Goal: Information Seeking & Learning: Learn about a topic

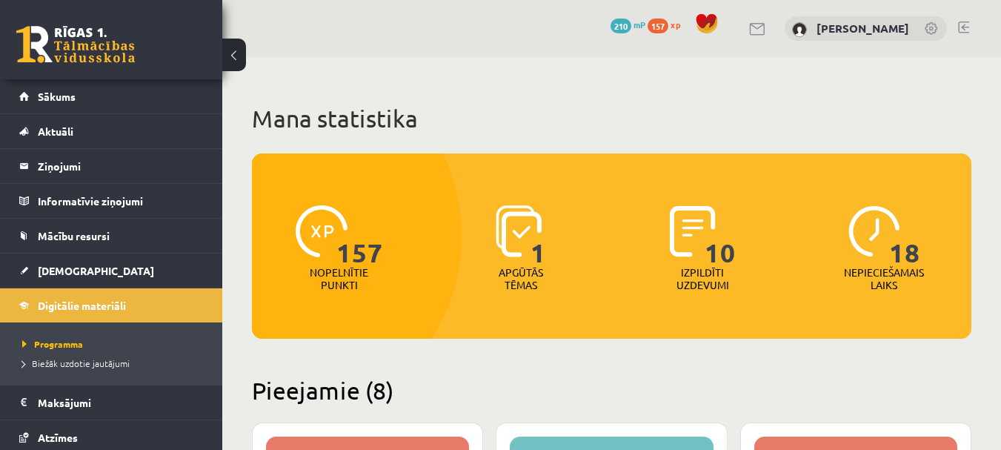
scroll to position [494, 0]
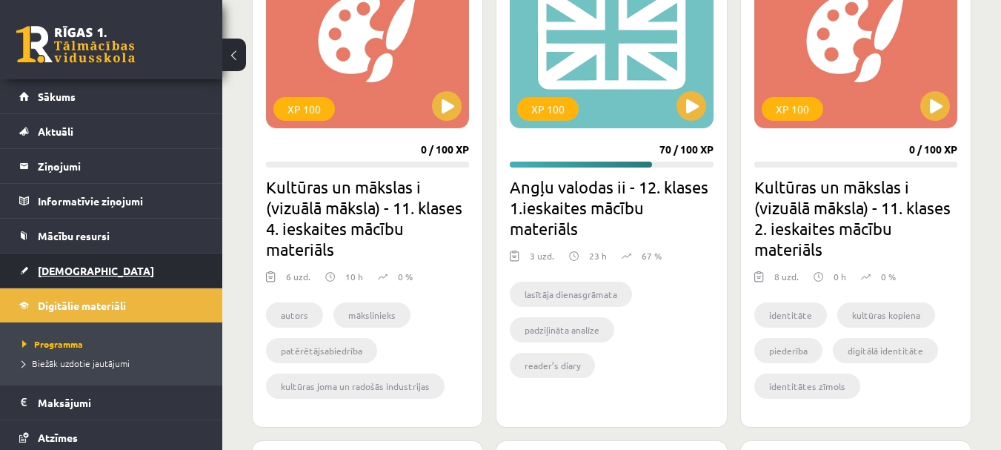
click at [155, 269] on link "[DEMOGRAPHIC_DATA]" at bounding box center [111, 270] width 185 height 34
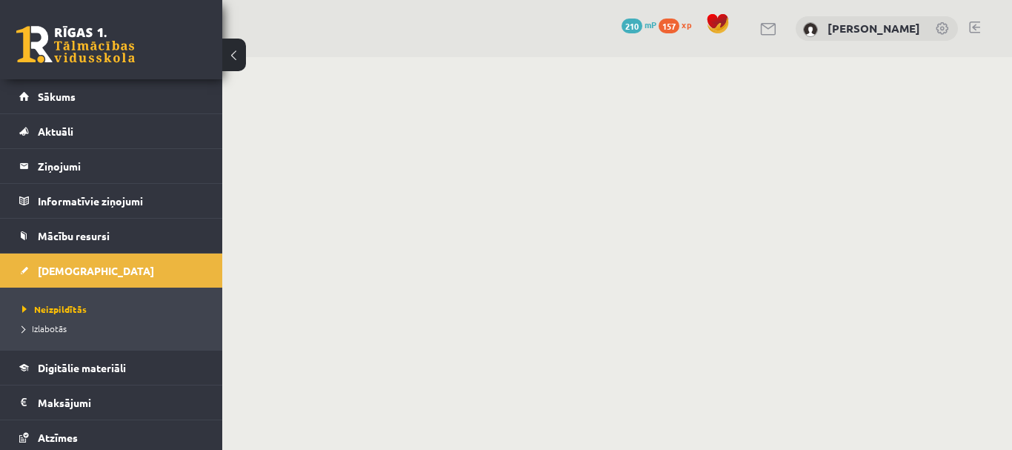
click at [242, 60] on button at bounding box center [234, 55] width 24 height 33
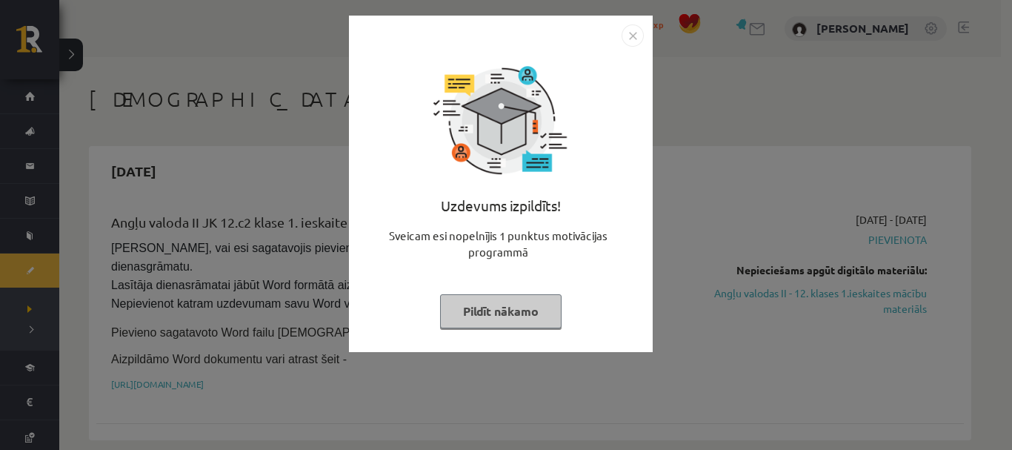
click at [497, 308] on button "Pildīt nākamo" at bounding box center [501, 311] width 122 height 34
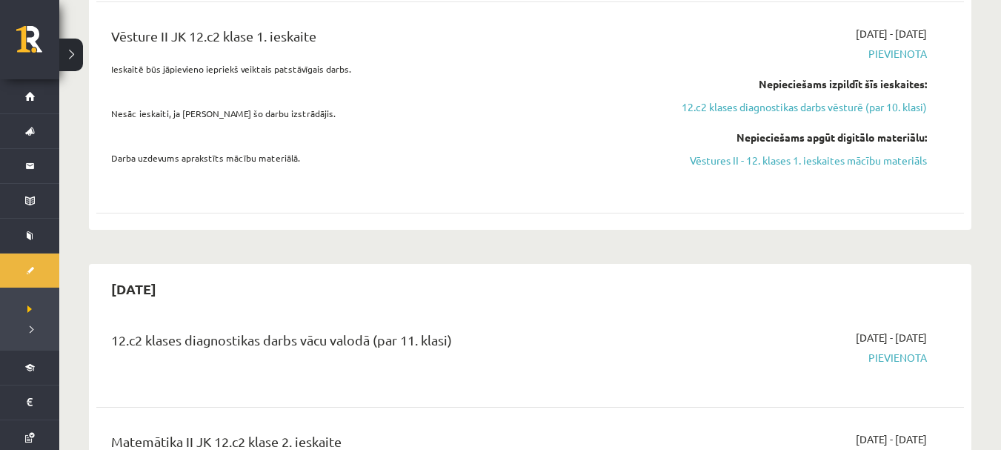
scroll to position [1890, 0]
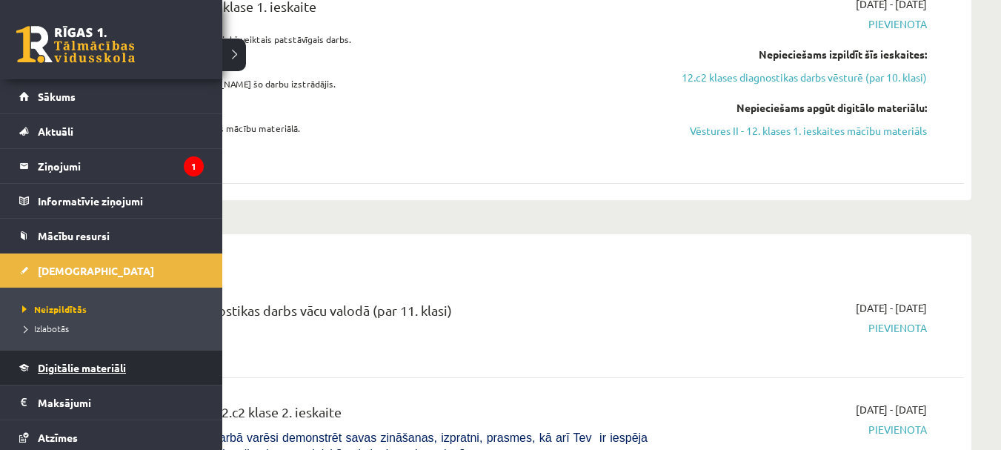
click at [43, 359] on link "Digitālie materiāli" at bounding box center [111, 368] width 185 height 34
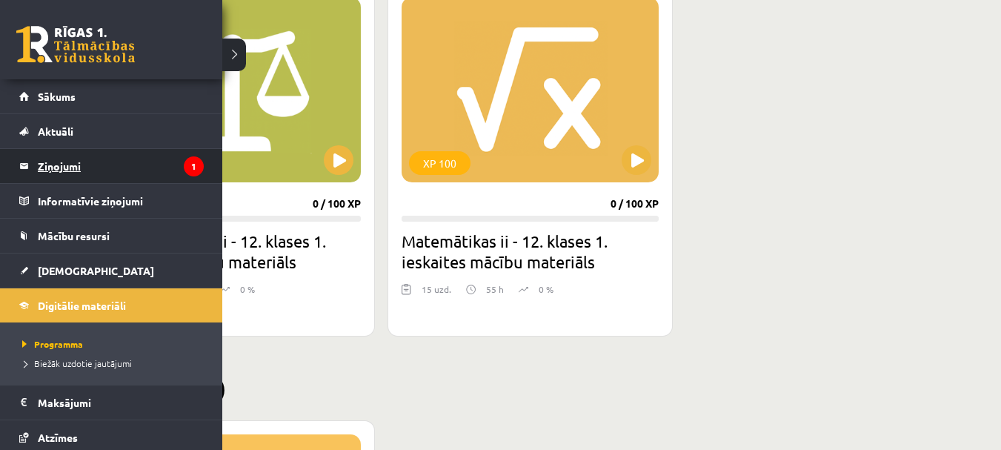
click at [113, 170] on legend "Ziņojumi 1" at bounding box center [121, 166] width 166 height 34
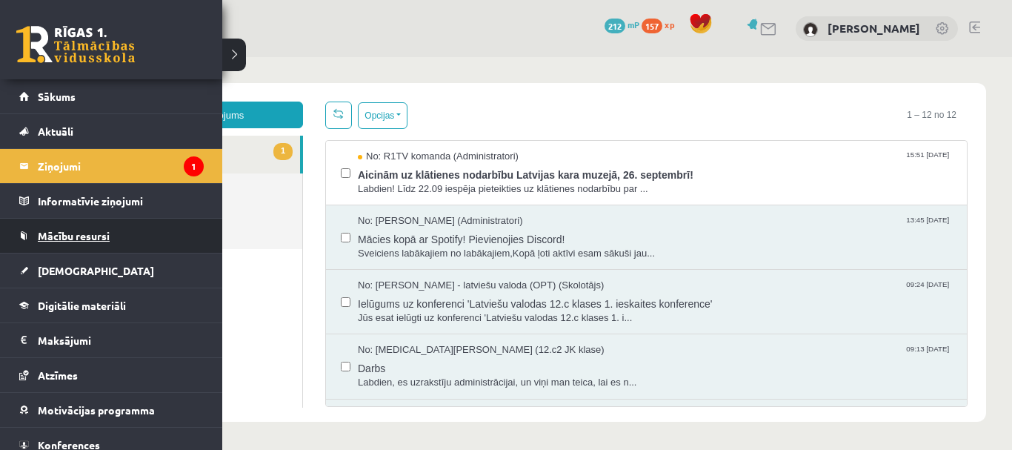
click at [60, 230] on span "Mācību resursi" at bounding box center [74, 235] width 72 height 13
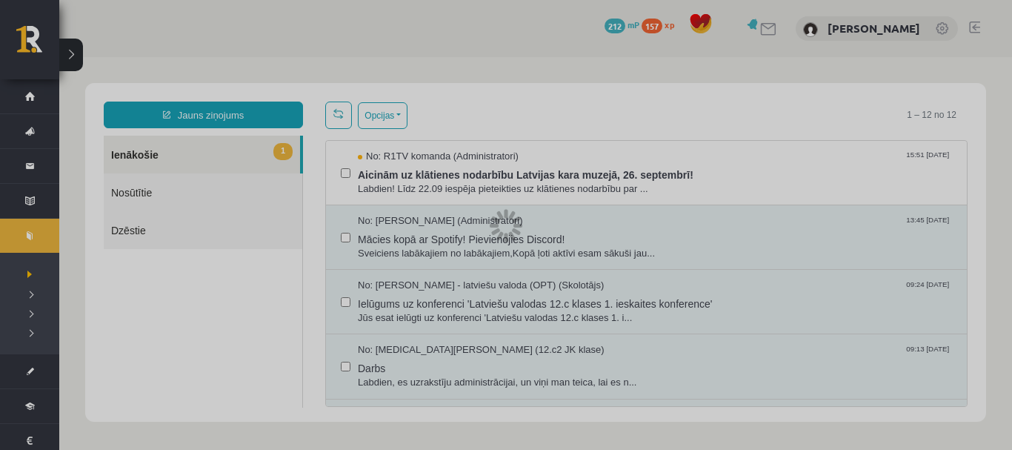
click at [60, 230] on div at bounding box center [506, 225] width 1012 height 450
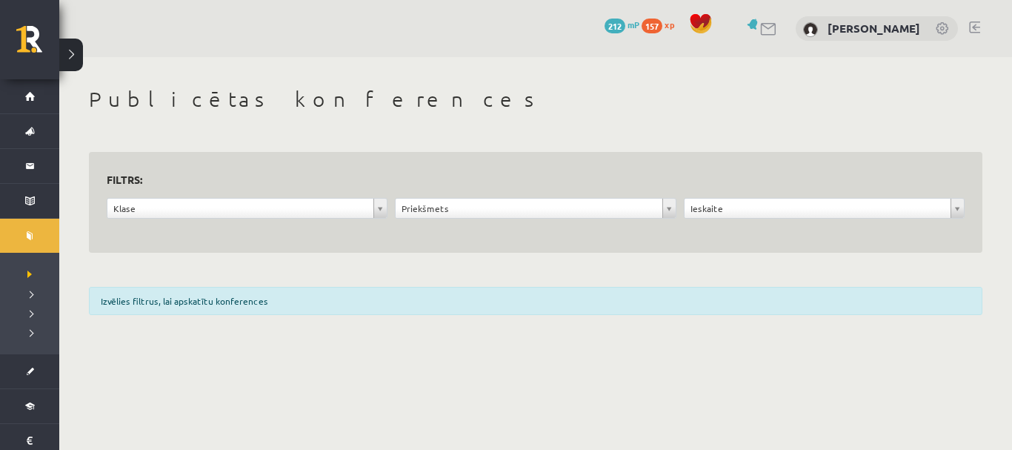
click at [310, 295] on div "Izvēlies filtrus, lai apskatītu konferences" at bounding box center [536, 301] width 894 height 28
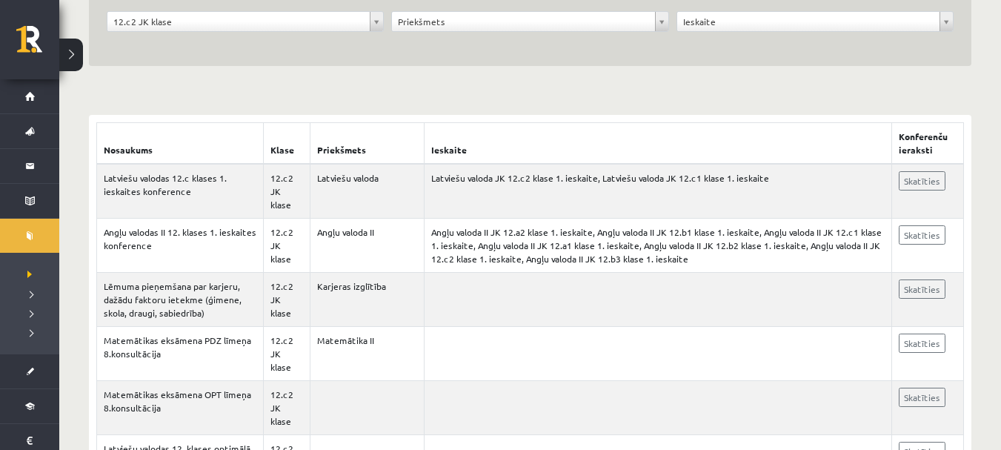
scroll to position [162, 0]
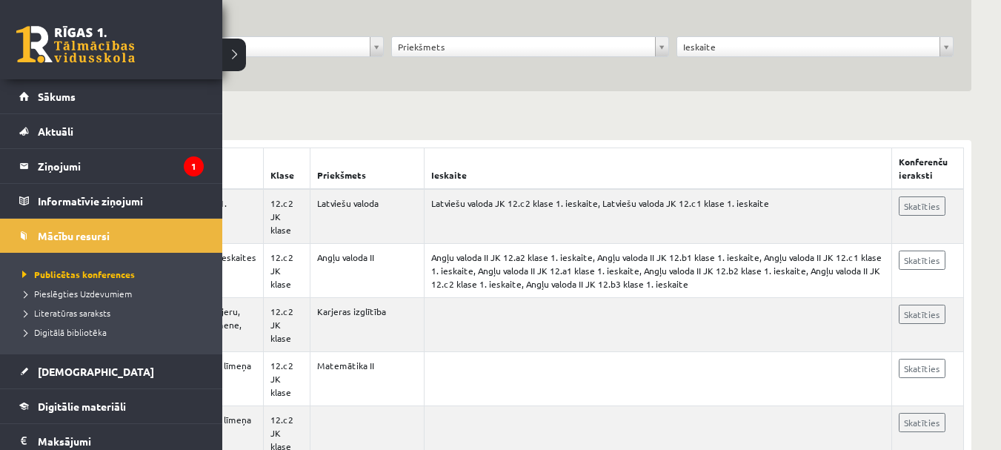
click at [102, 304] on li "Literatūras saraksts" at bounding box center [113, 312] width 189 height 19
click at [112, 272] on span "Publicētas konferences" at bounding box center [74, 274] width 110 height 12
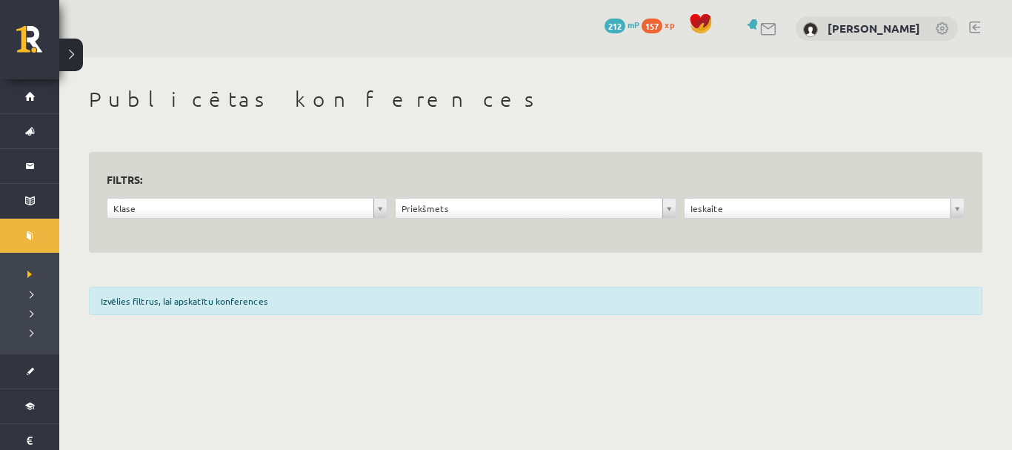
drag, startPoint x: 204, startPoint y: 182, endPoint x: 102, endPoint y: 245, distance: 119.5
click at [102, 245] on div "**********" at bounding box center [536, 203] width 894 height 102
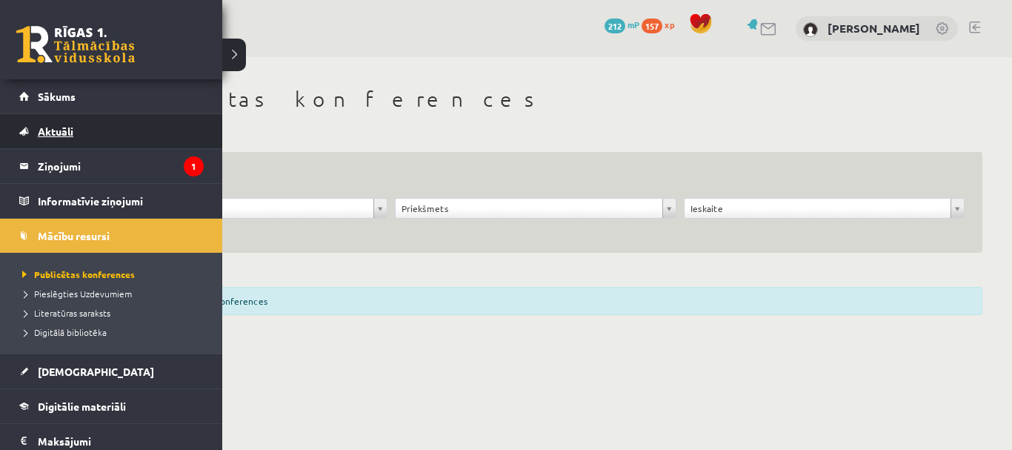
click at [44, 136] on span "Aktuāli" at bounding box center [56, 130] width 36 height 13
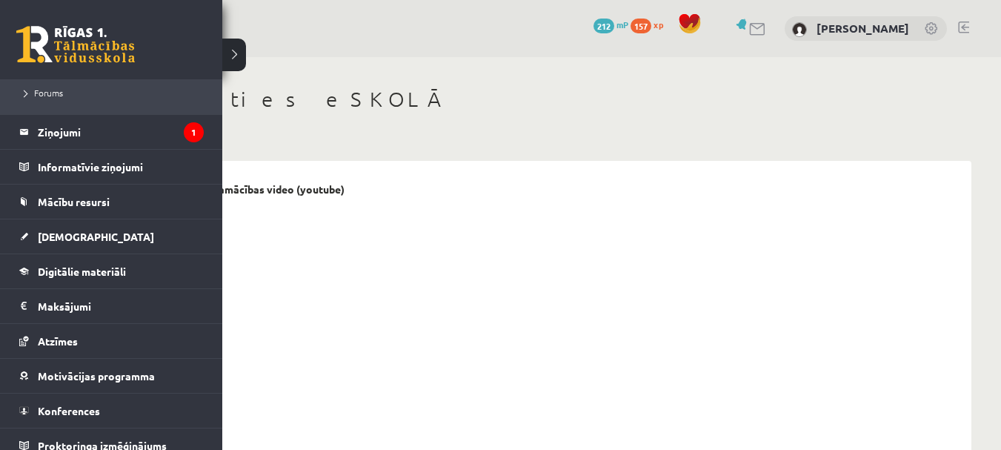
scroll to position [379, 0]
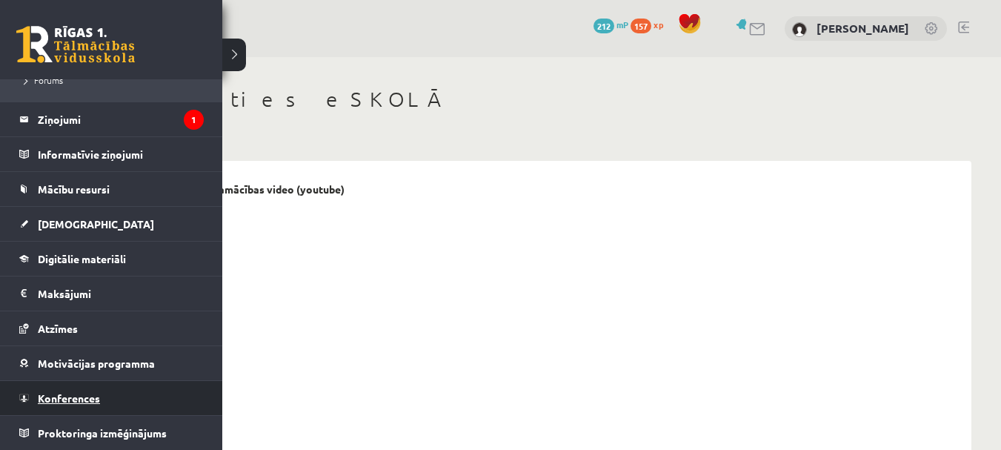
click at [44, 407] on link "Konferences" at bounding box center [111, 398] width 185 height 34
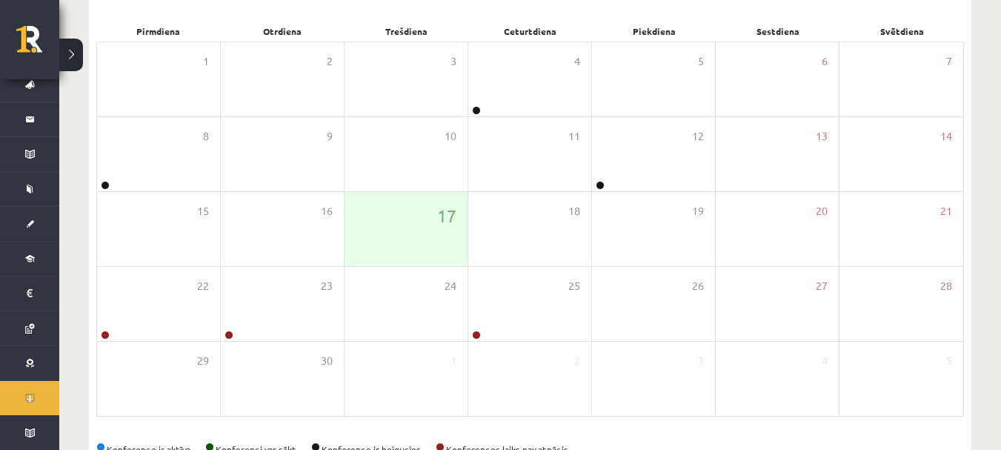
scroll to position [213, 0]
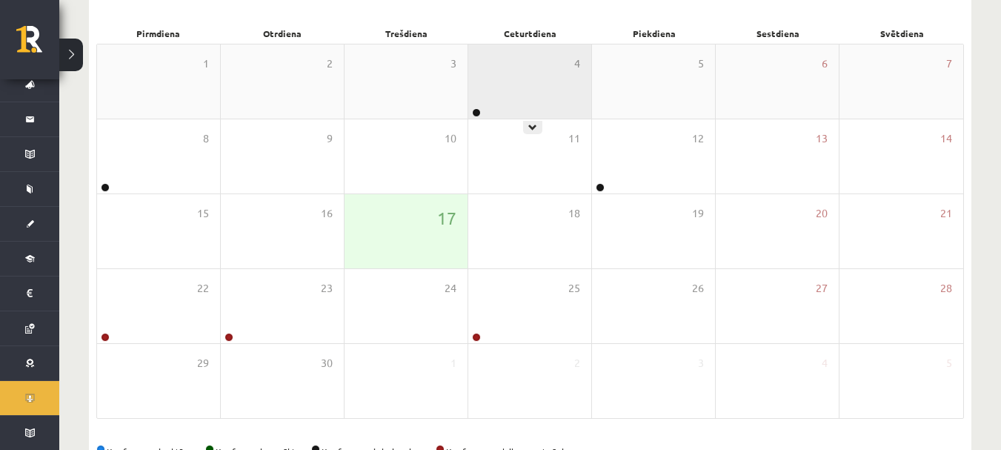
click at [557, 92] on div "4" at bounding box center [529, 81] width 123 height 74
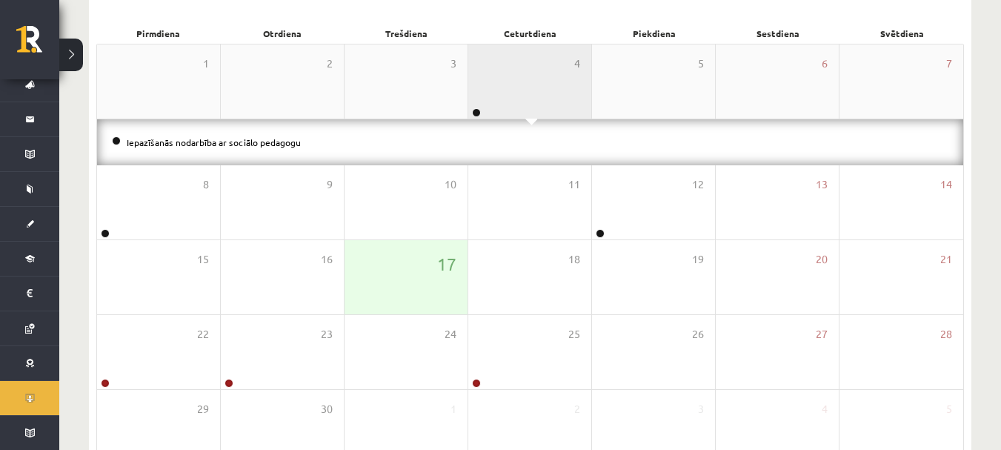
click at [557, 92] on div "4" at bounding box center [529, 81] width 123 height 74
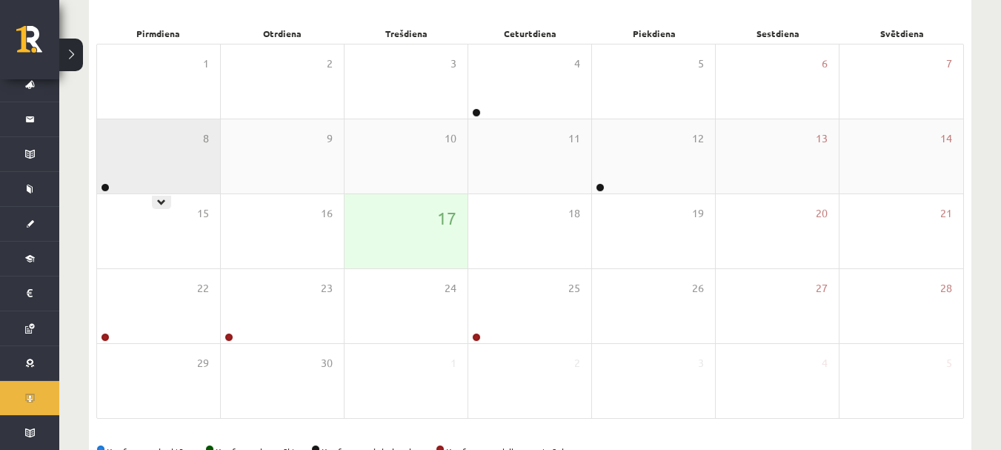
click at [206, 147] on div "8" at bounding box center [158, 156] width 123 height 74
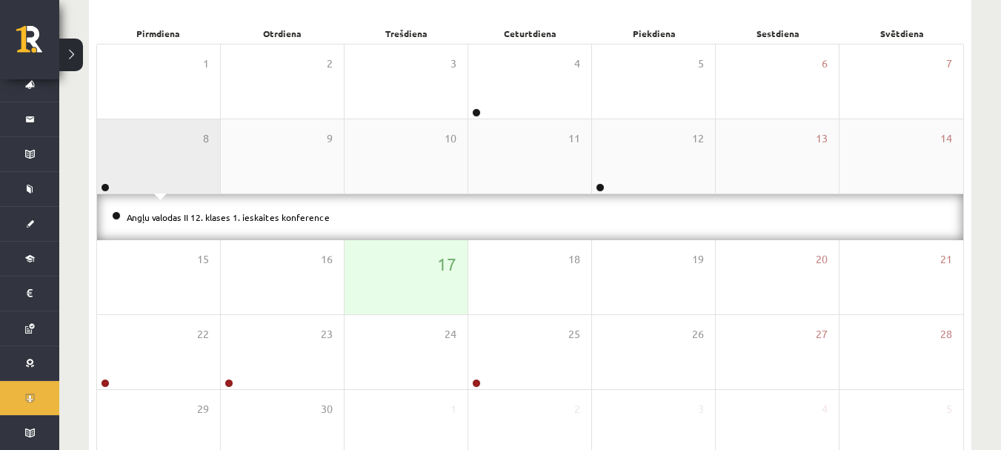
click at [206, 147] on div "8" at bounding box center [158, 156] width 123 height 74
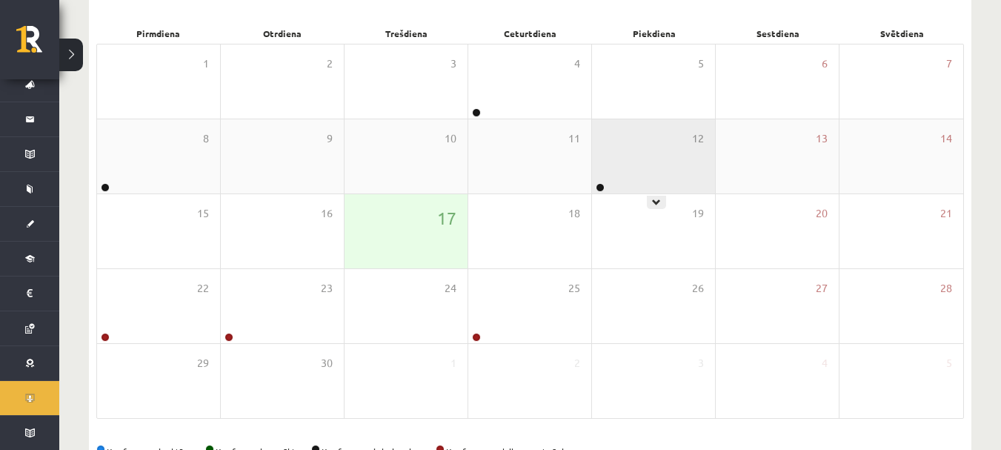
click at [665, 150] on div "12" at bounding box center [653, 156] width 123 height 74
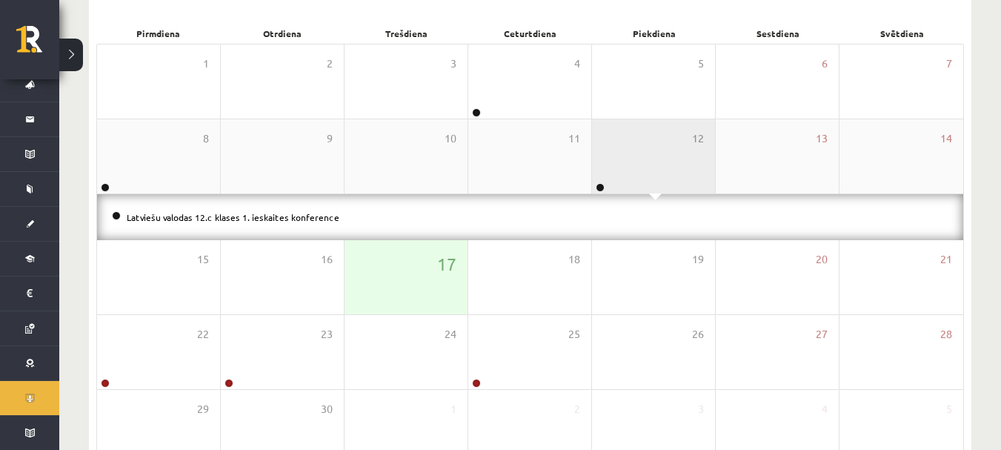
click at [665, 150] on div "12" at bounding box center [653, 156] width 123 height 74
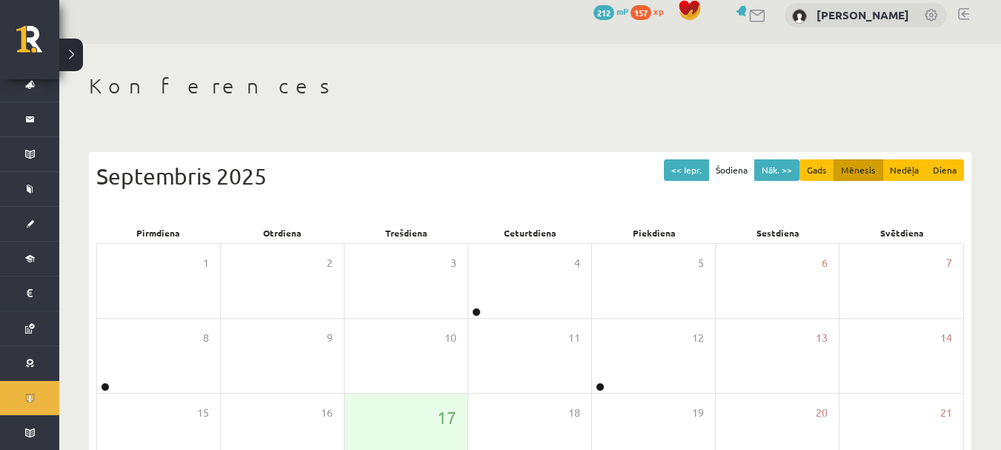
scroll to position [11, 0]
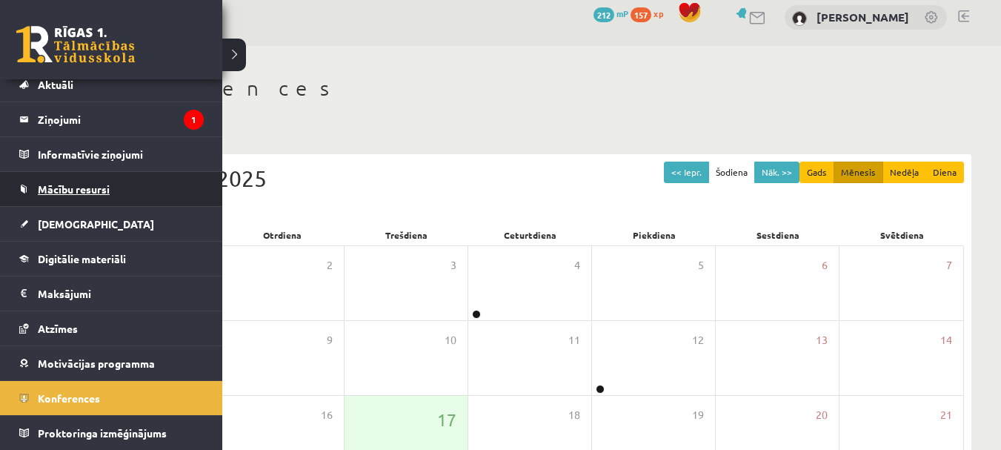
click at [62, 202] on link "Mācību resursi" at bounding box center [111, 189] width 185 height 34
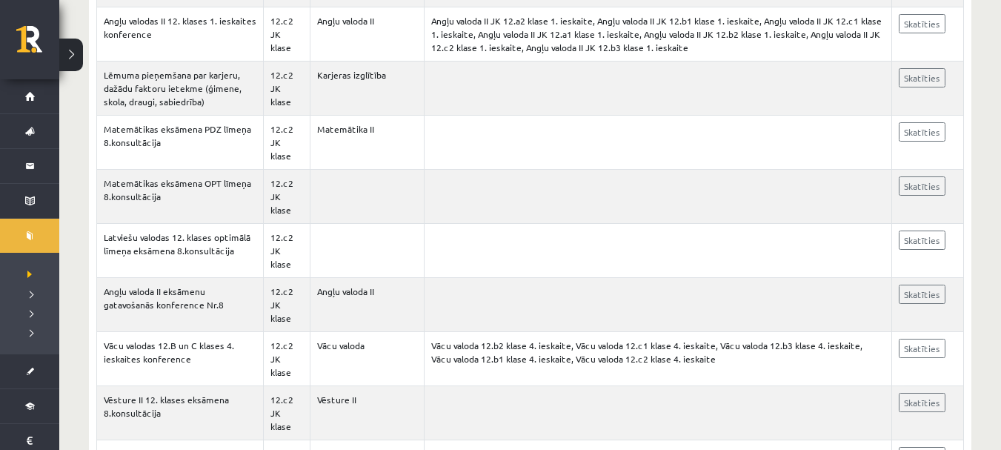
scroll to position [411, 0]
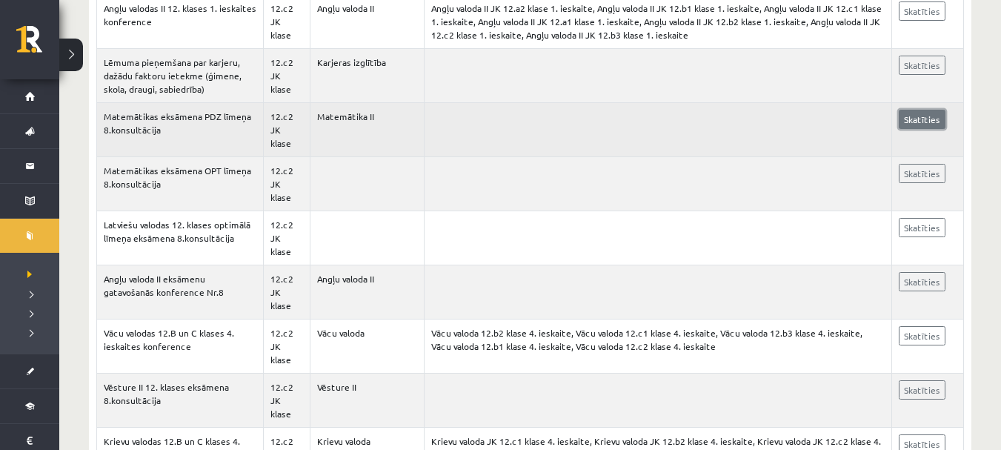
click at [910, 119] on link "Skatīties" at bounding box center [922, 119] width 47 height 19
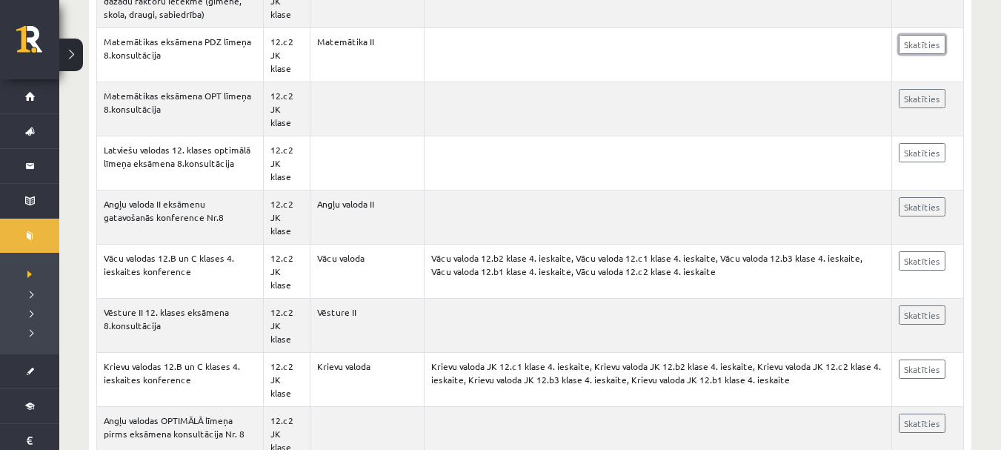
scroll to position [510, 0]
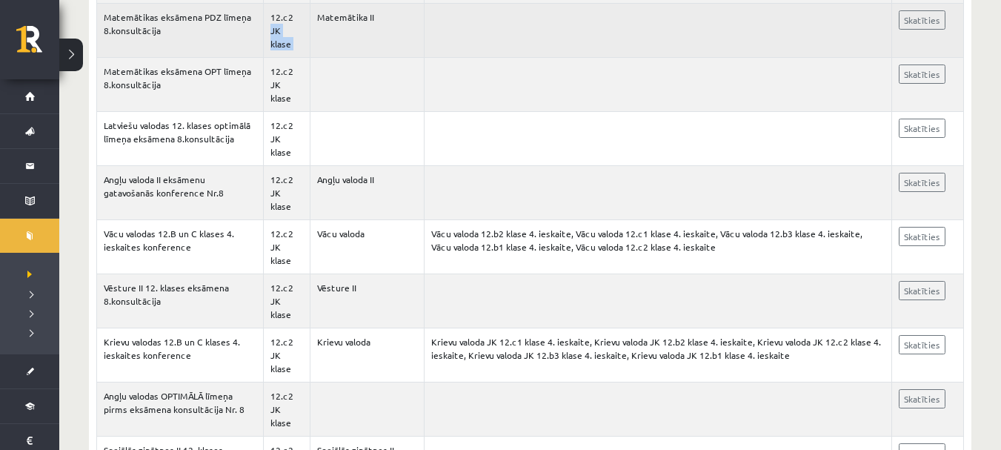
drag, startPoint x: 318, startPoint y: 19, endPoint x: 292, endPoint y: 24, distance: 26.6
click at [292, 24] on tr "Matemātikas eksāmena PDZ līmeņa 8.konsultācija 12.c2 JK klase Matemātika II Ska…" at bounding box center [530, 31] width 867 height 54
click at [325, 31] on td "Matemātika II" at bounding box center [367, 31] width 115 height 54
click at [788, 54] on td at bounding box center [659, 31] width 468 height 54
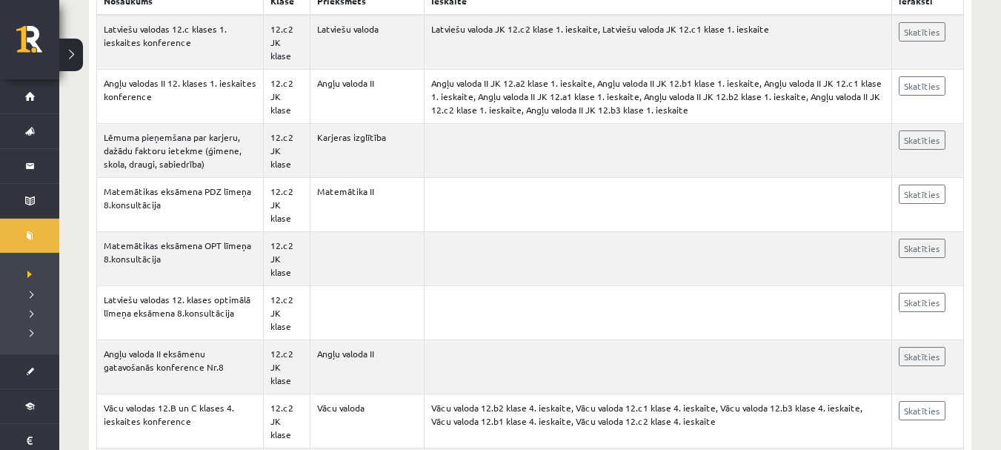
scroll to position [323, 0]
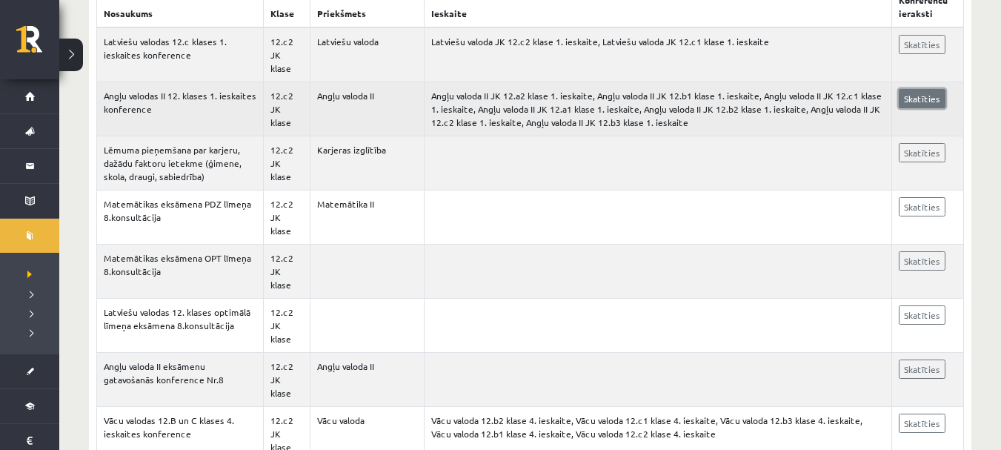
click at [901, 101] on link "Skatīties" at bounding box center [922, 98] width 47 height 19
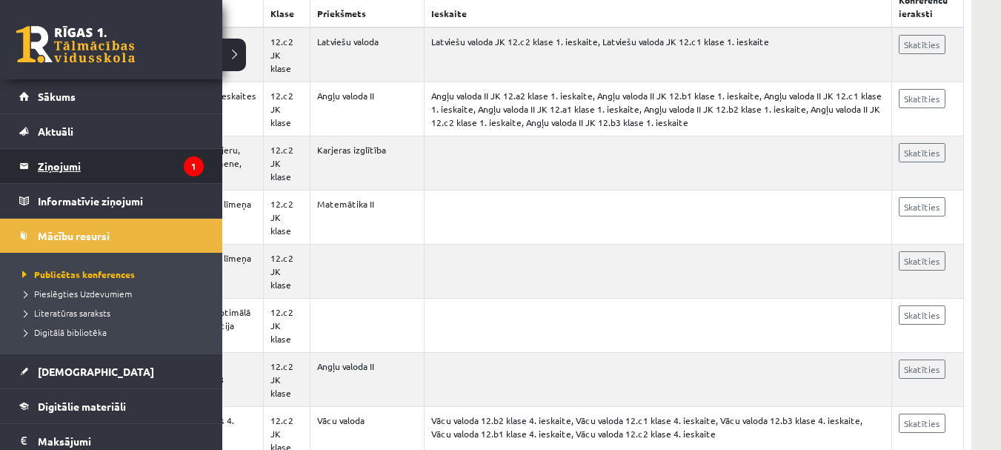
click at [54, 164] on legend "Ziņojumi 1" at bounding box center [121, 166] width 166 height 34
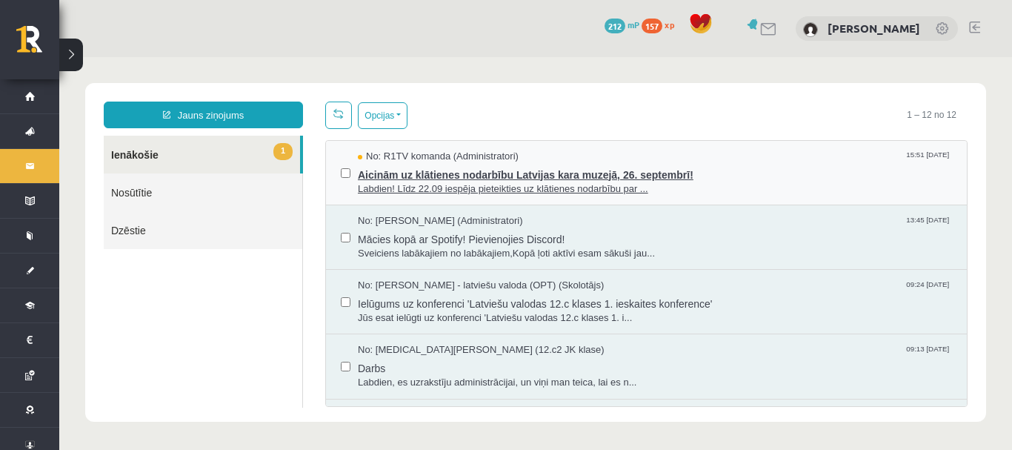
click at [475, 177] on span "Aicinām uz klātienes nodarbību Latvijas kara muzejā, 26. septembrī!" at bounding box center [655, 173] width 594 height 19
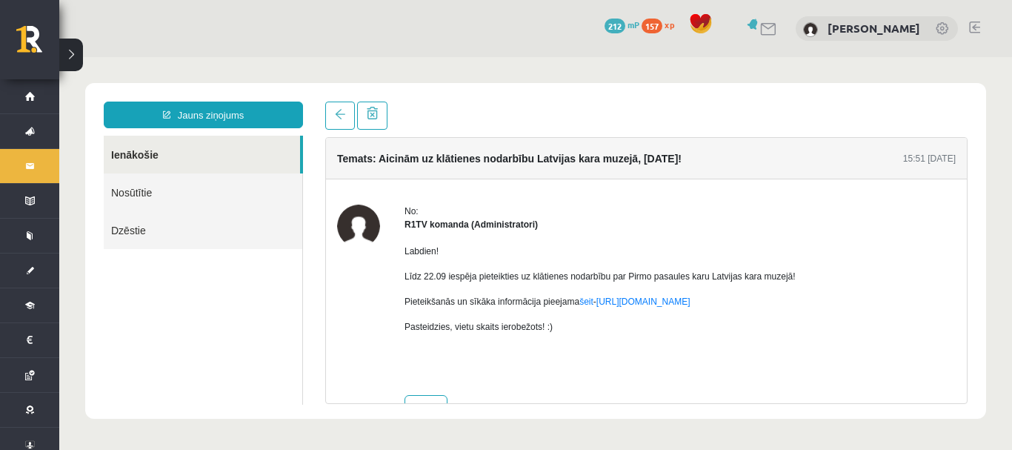
click at [72, 52] on button at bounding box center [71, 55] width 24 height 33
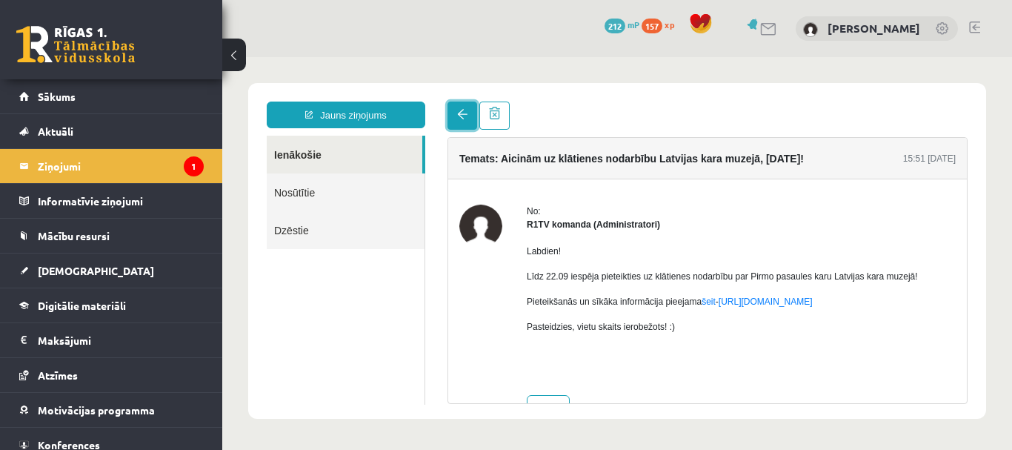
click at [476, 126] on link at bounding box center [463, 116] width 30 height 28
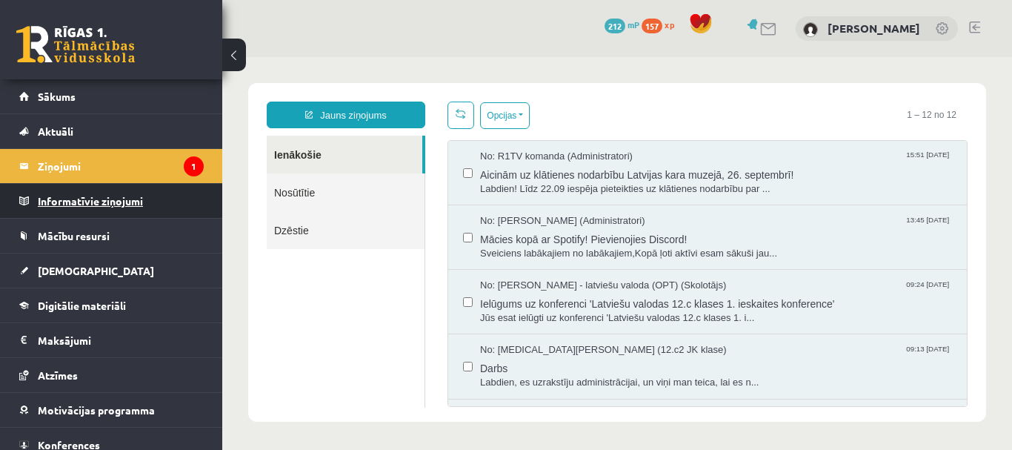
click at [122, 203] on legend "Informatīvie ziņojumi 0" at bounding box center [121, 201] width 166 height 34
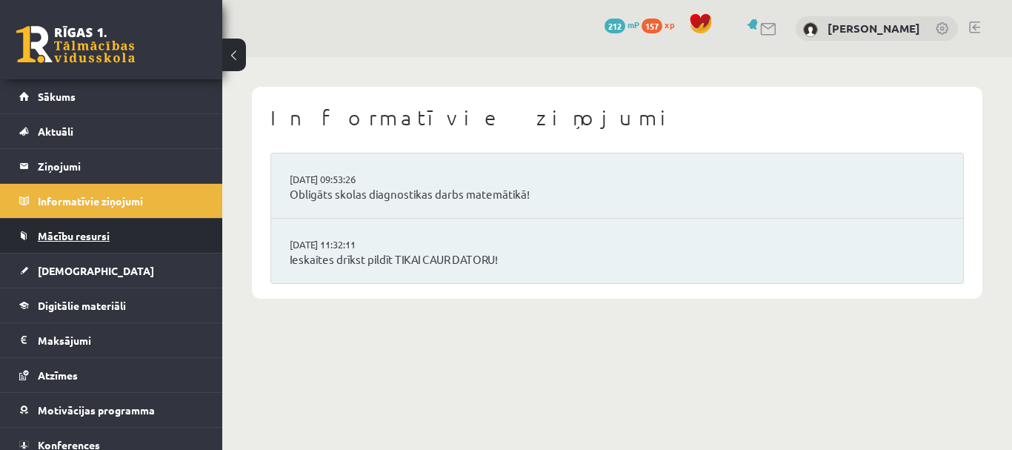
click at [117, 237] on link "Mācību resursi" at bounding box center [111, 236] width 185 height 34
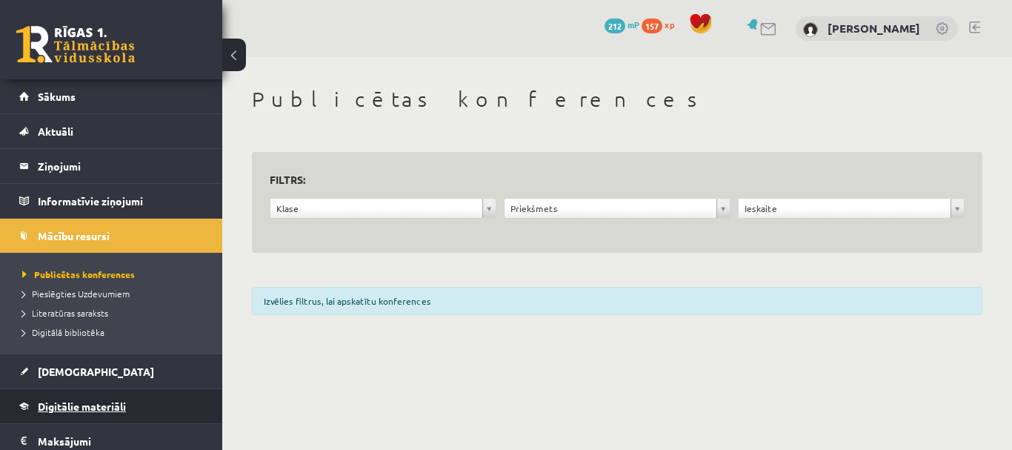
click at [126, 393] on link "Digitālie materiāli" at bounding box center [111, 406] width 185 height 34
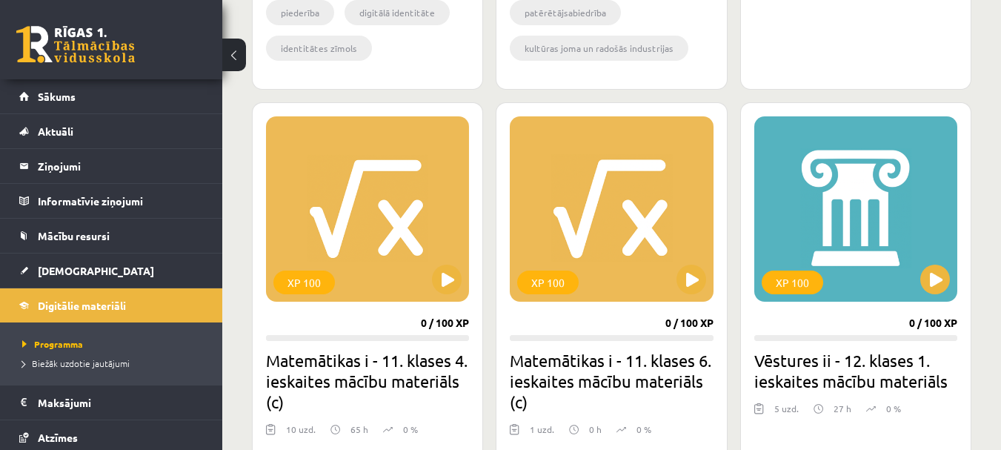
scroll to position [1338, 0]
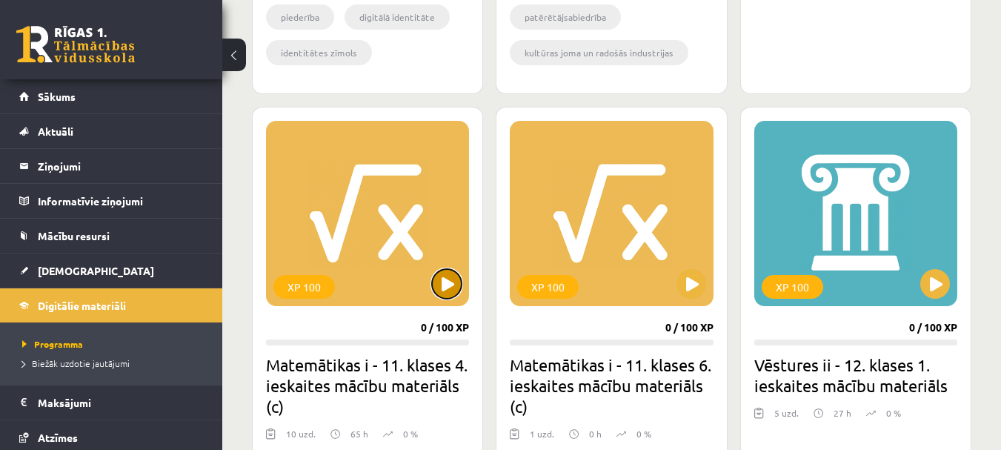
click at [450, 279] on button at bounding box center [447, 284] width 30 height 30
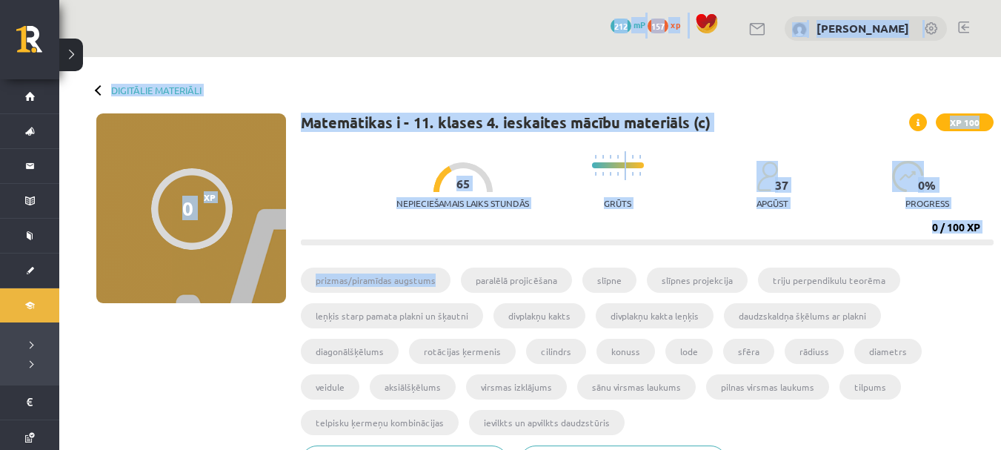
drag, startPoint x: 0, startPoint y: 0, endPoint x: 199, endPoint y: -90, distance: 218.6
click at [199, 0] on html "0 Dāvanas 212 mP 157 xp [PERSON_NAME] Sākums Aktuāli Kā mācīties eSKOLĀ Kontakt…" at bounding box center [500, 225] width 1001 height 450
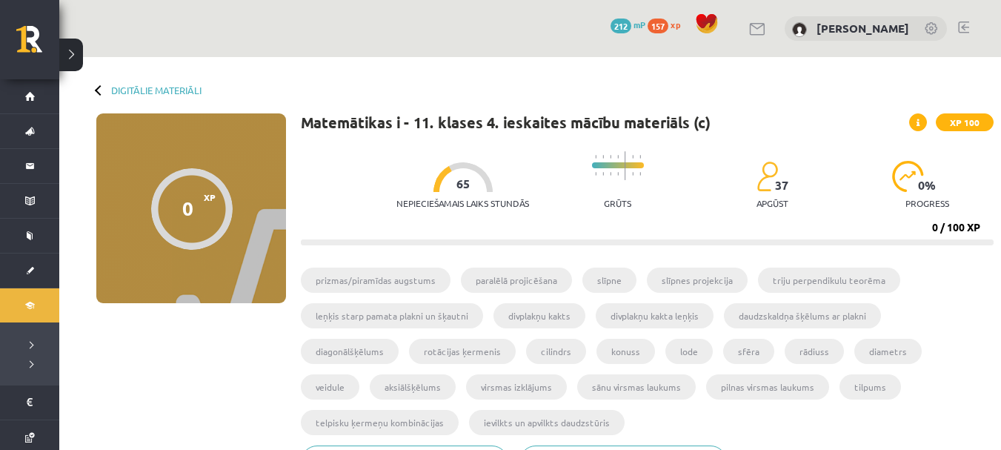
click at [296, 40] on div "0 Dāvanas 212 mP 157 xp Tuong Khang Nguyen" at bounding box center [530, 28] width 942 height 57
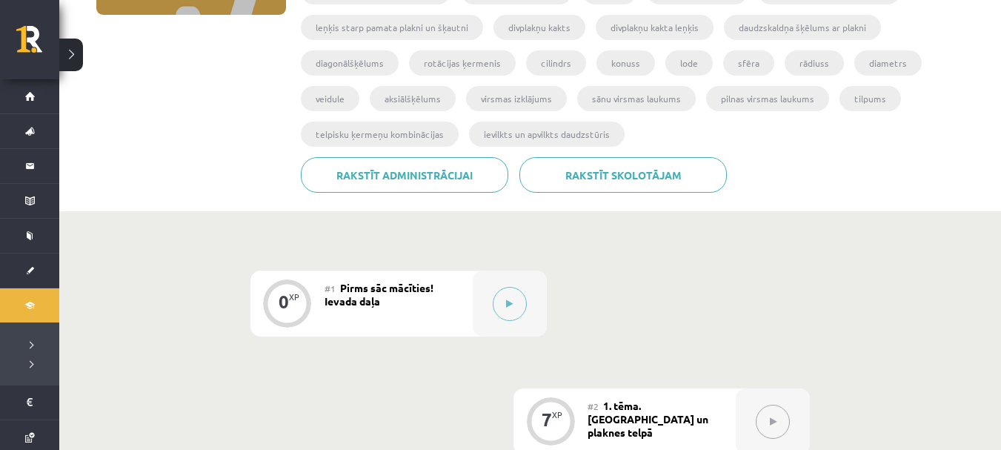
scroll to position [276, 0]
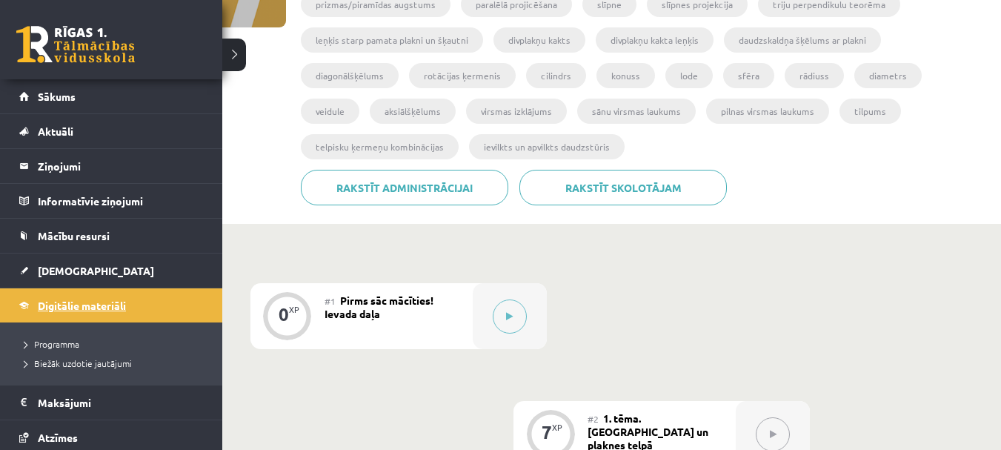
click at [36, 296] on link "Digitālie materiāli" at bounding box center [111, 305] width 185 height 34
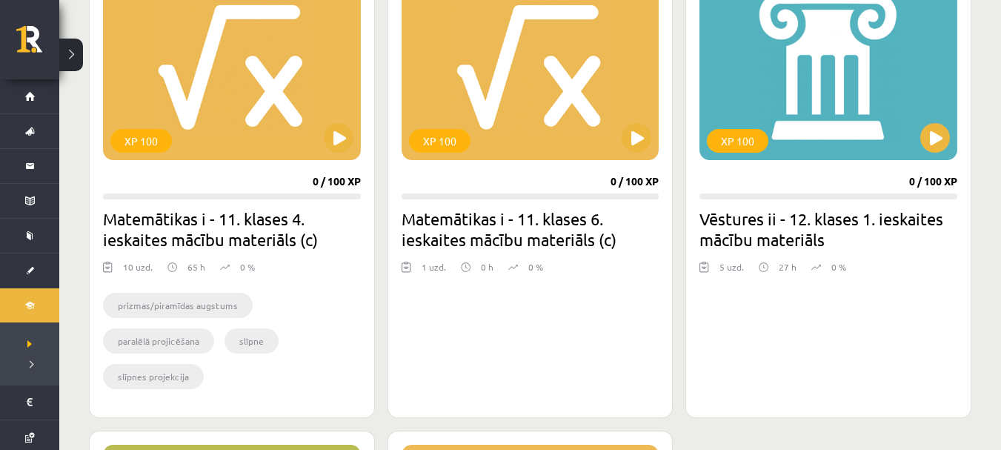
scroll to position [1381, 0]
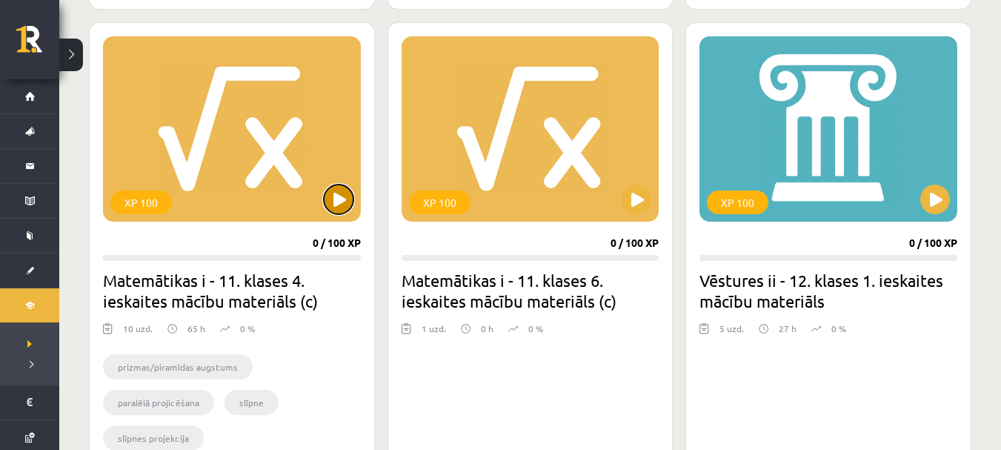
click at [348, 201] on button at bounding box center [339, 200] width 30 height 30
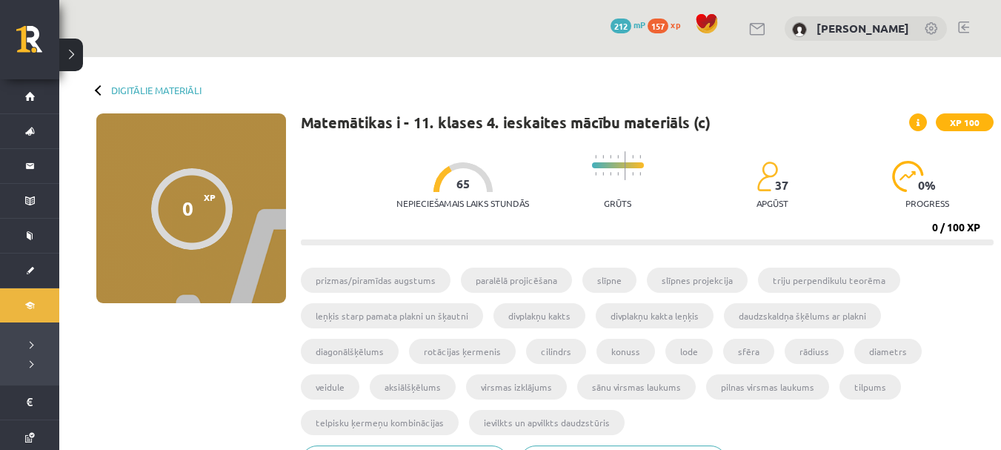
click at [70, 60] on button at bounding box center [71, 55] width 24 height 33
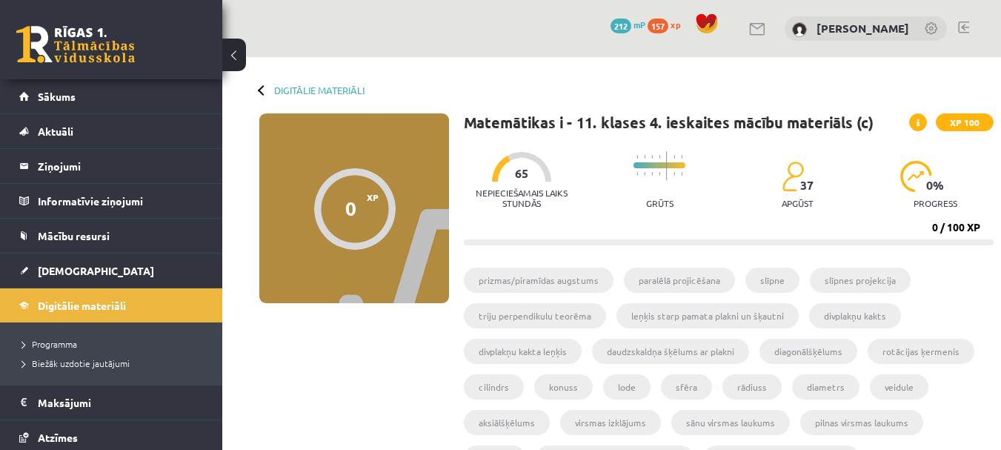
click at [230, 45] on button at bounding box center [234, 55] width 24 height 33
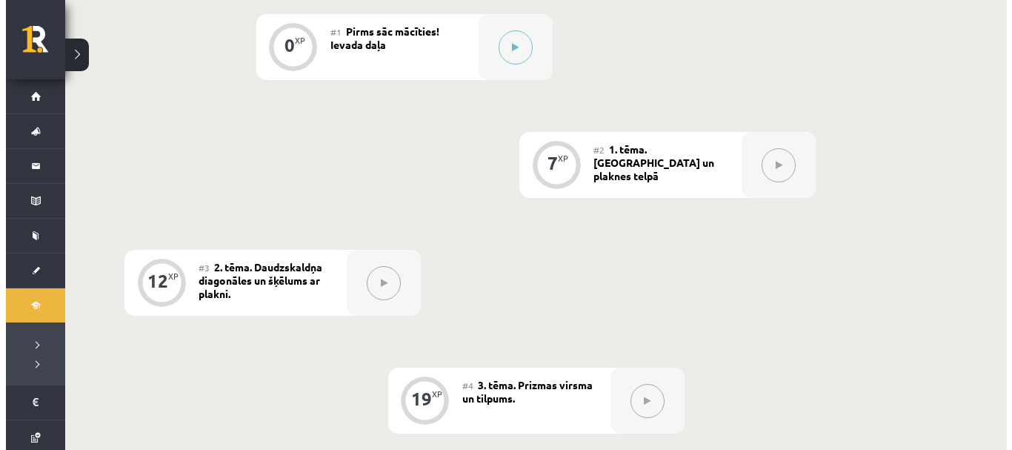
scroll to position [541, 0]
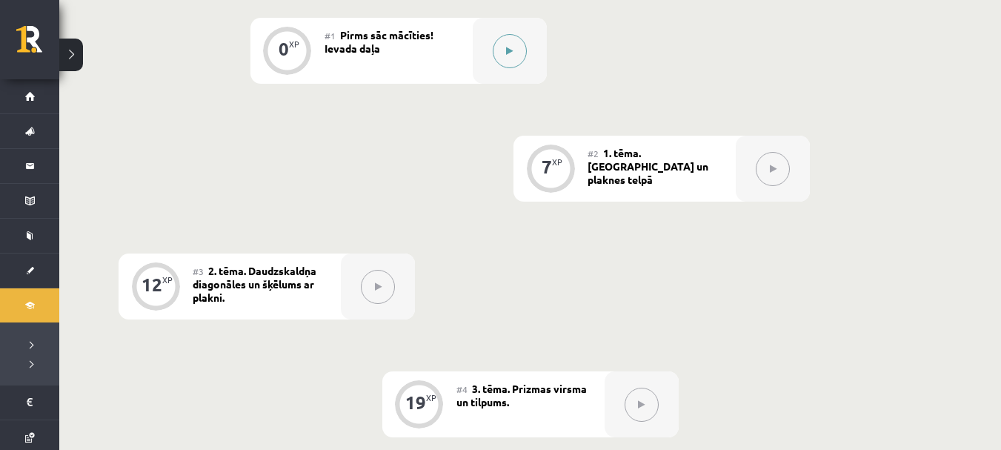
click at [511, 64] on button at bounding box center [510, 51] width 34 height 34
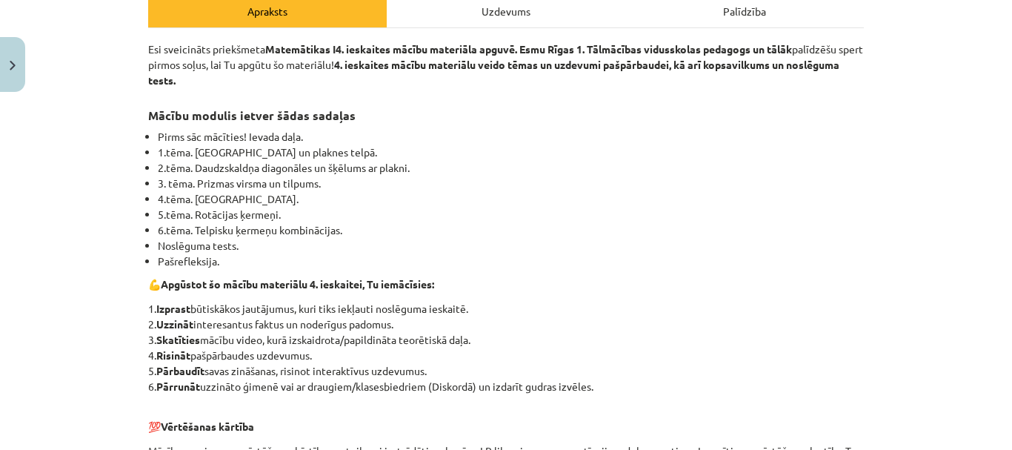
scroll to position [667, 0]
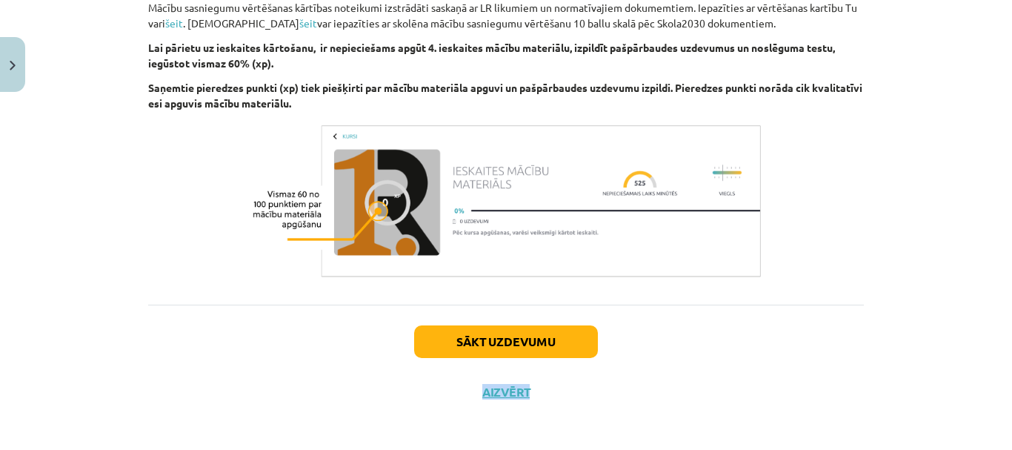
drag, startPoint x: 553, startPoint y: 360, endPoint x: 551, endPoint y: 348, distance: 11.9
click at [551, 348] on div "Sākt uzdevumu Aizvērt" at bounding box center [506, 357] width 716 height 104
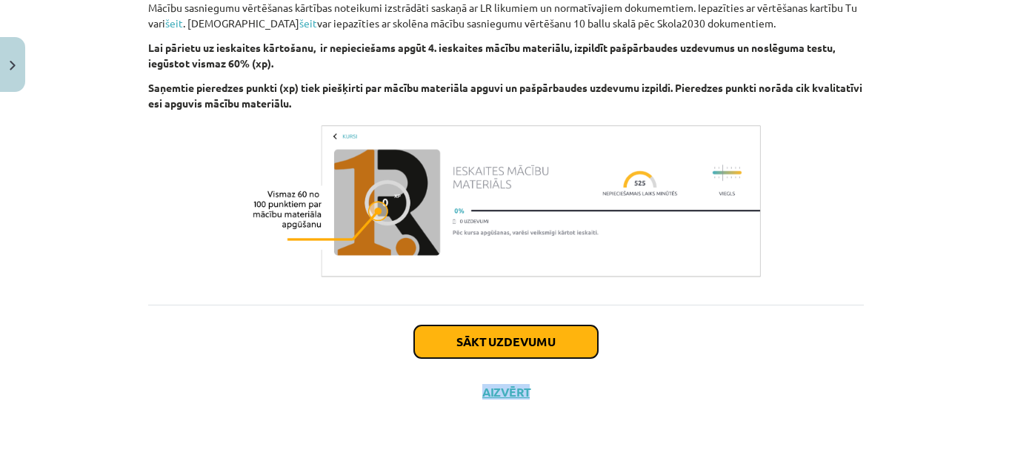
click at [551, 348] on button "Sākt uzdevumu" at bounding box center [506, 341] width 184 height 33
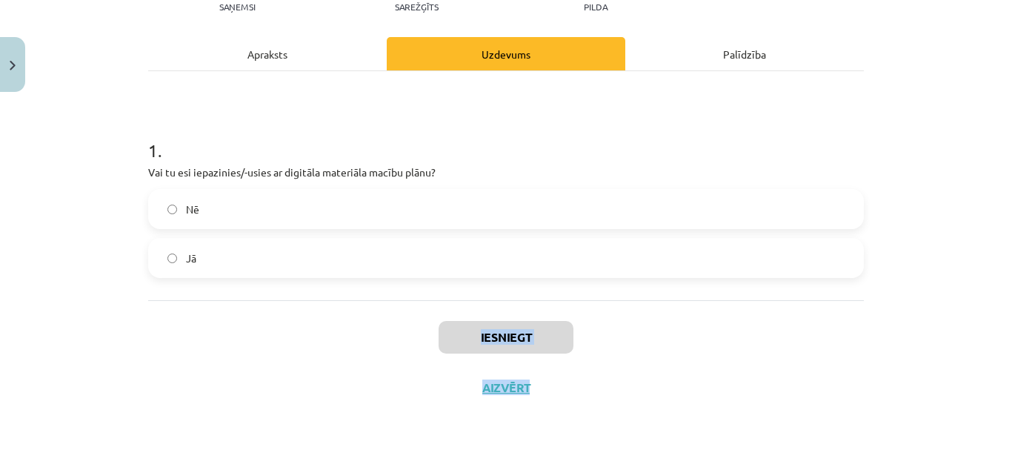
scroll to position [37, 0]
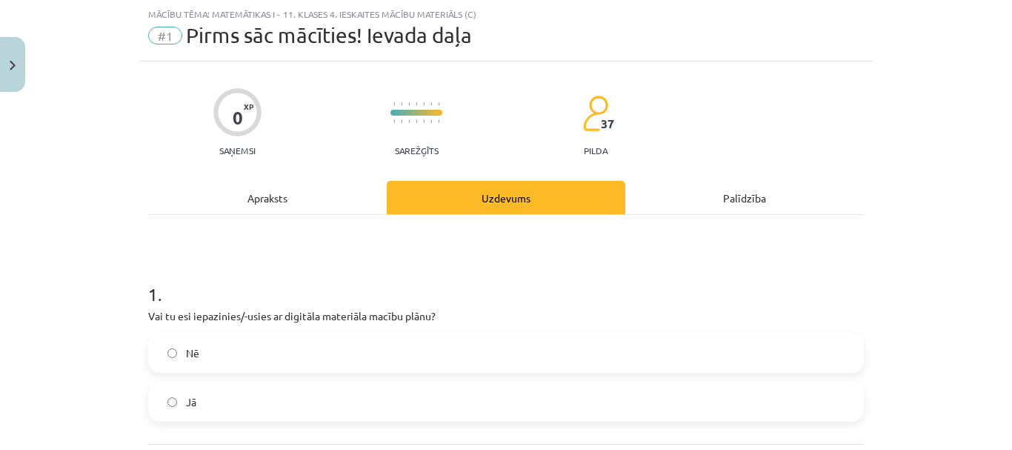
click at [793, 110] on div "0 XP Saņemsi Sarežģīts 37 pilda" at bounding box center [506, 117] width 716 height 76
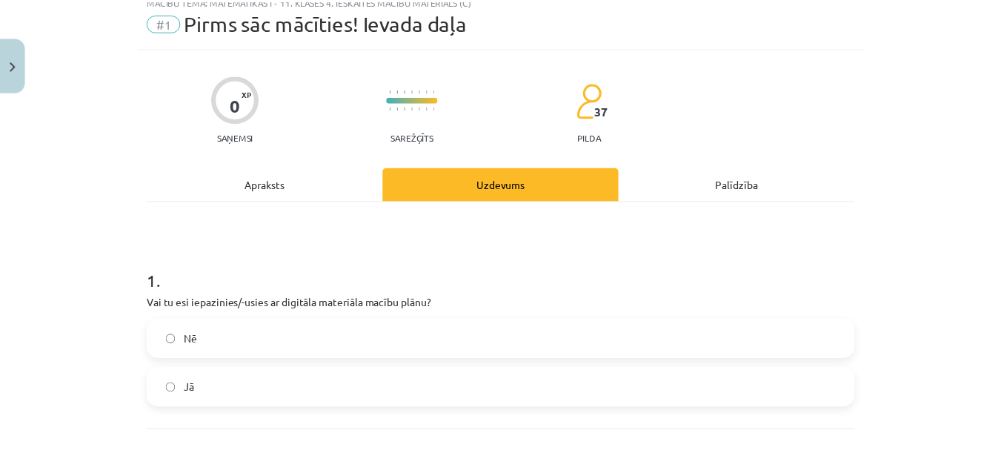
scroll to position [0, 0]
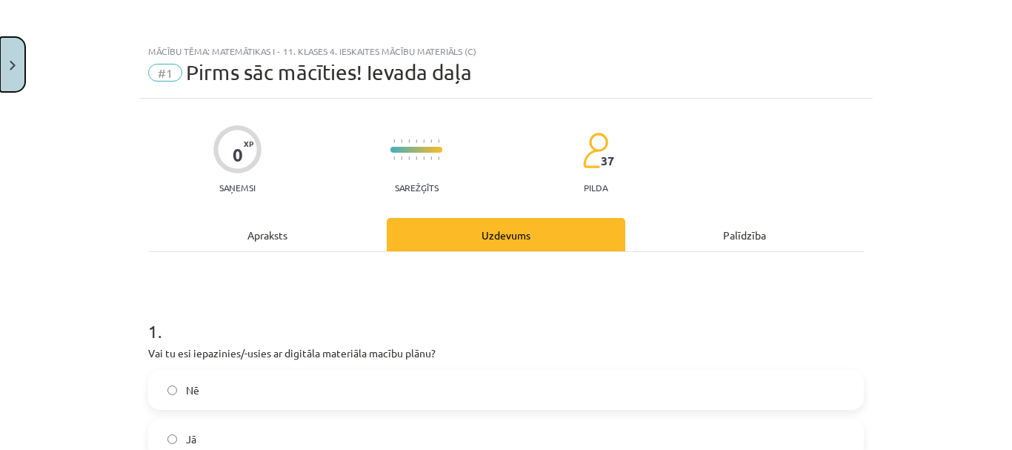
click at [4, 67] on button "Close" at bounding box center [12, 64] width 25 height 55
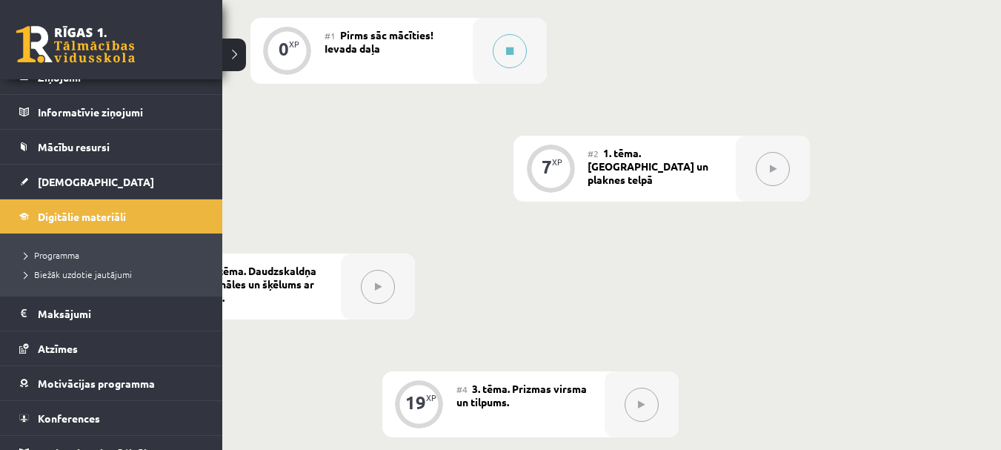
scroll to position [93, 0]
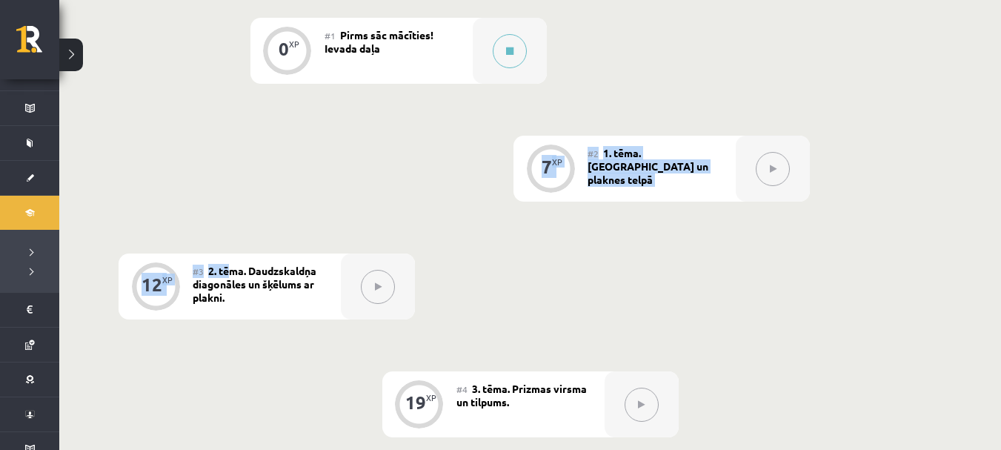
drag, startPoint x: 232, startPoint y: 260, endPoint x: 63, endPoint y: 140, distance: 207.3
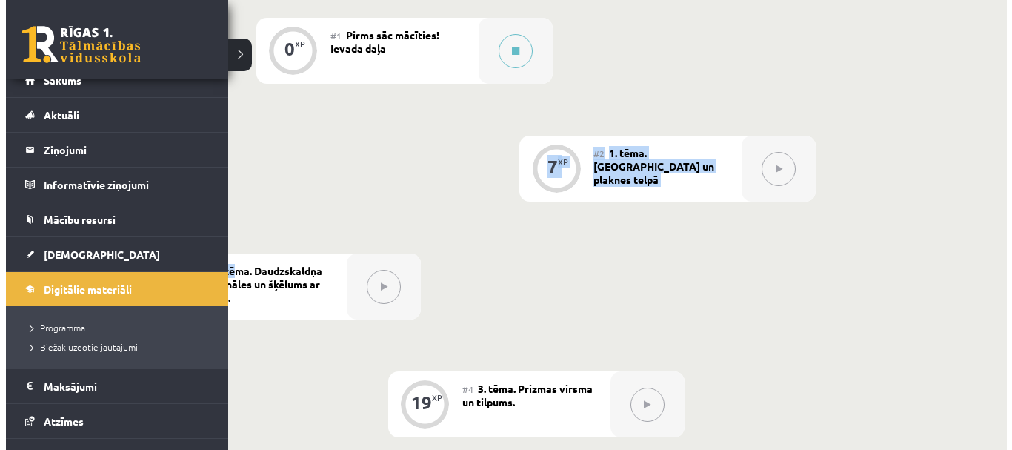
scroll to position [0, 0]
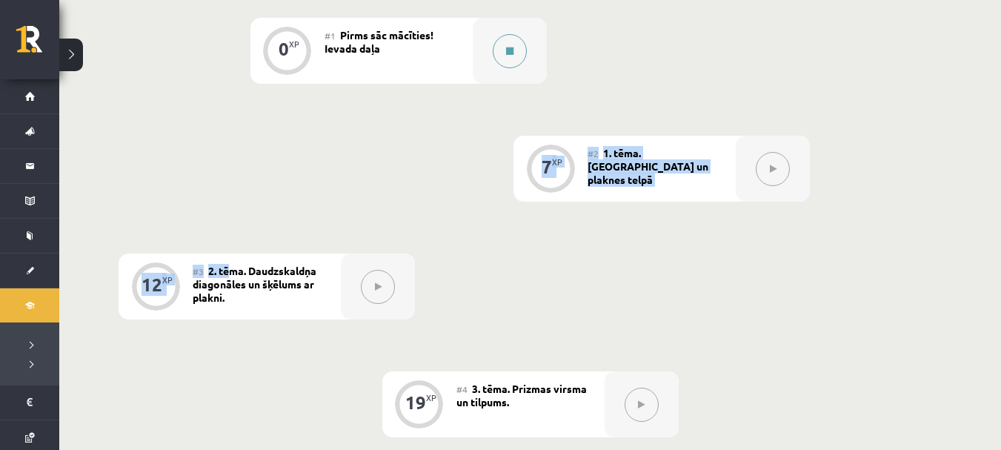
click at [501, 48] on button at bounding box center [510, 51] width 34 height 34
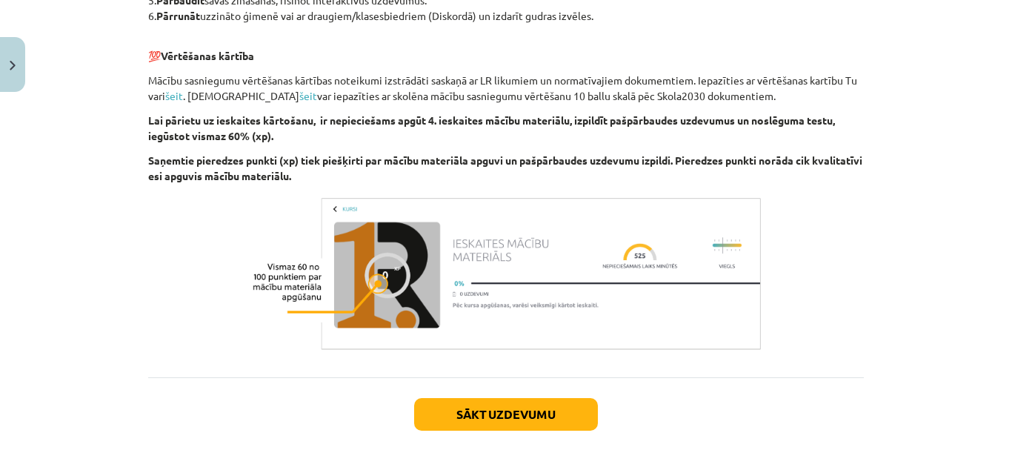
scroll to position [622, 0]
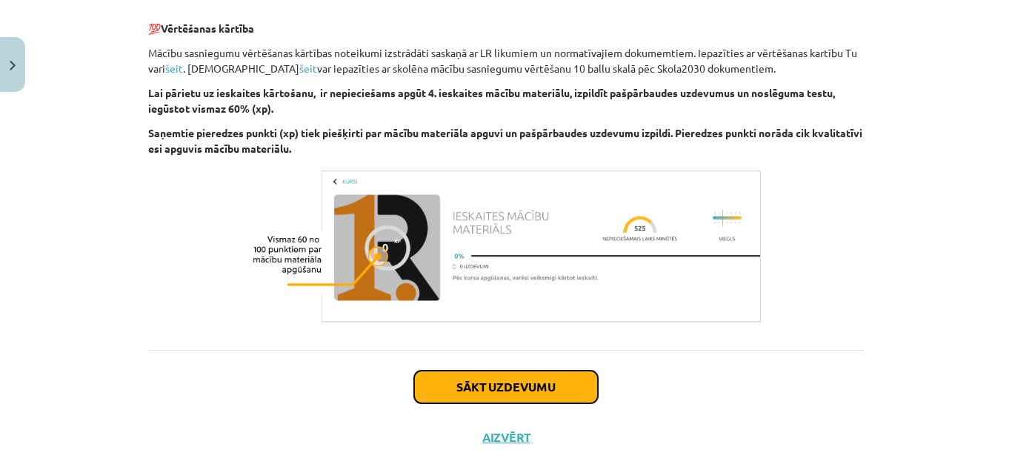
click at [545, 396] on button "Sākt uzdevumu" at bounding box center [506, 387] width 184 height 33
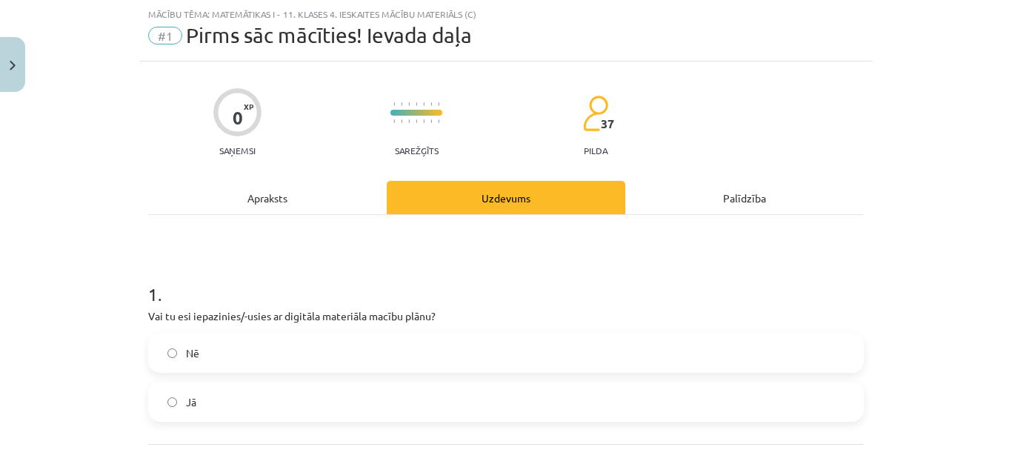
scroll to position [181, 0]
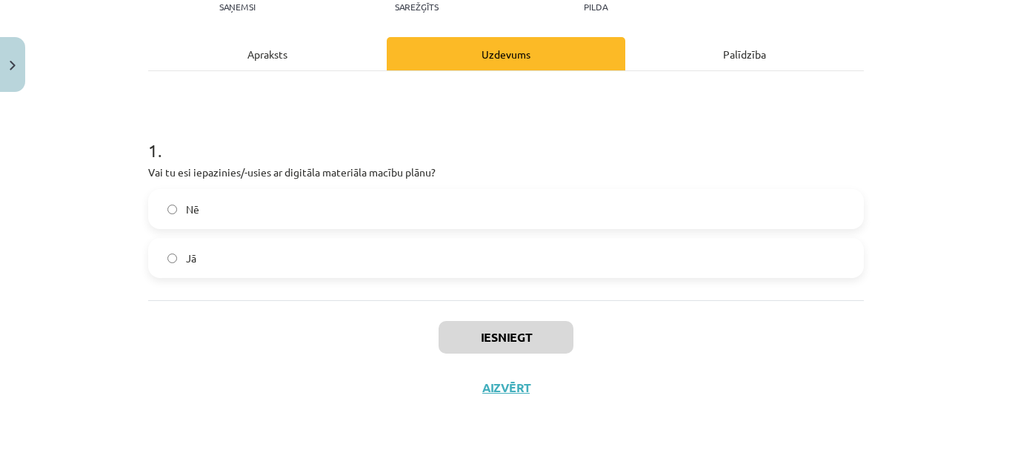
click at [481, 250] on label "Jā" at bounding box center [506, 257] width 713 height 37
click at [448, 218] on label "Nē" at bounding box center [506, 208] width 713 height 37
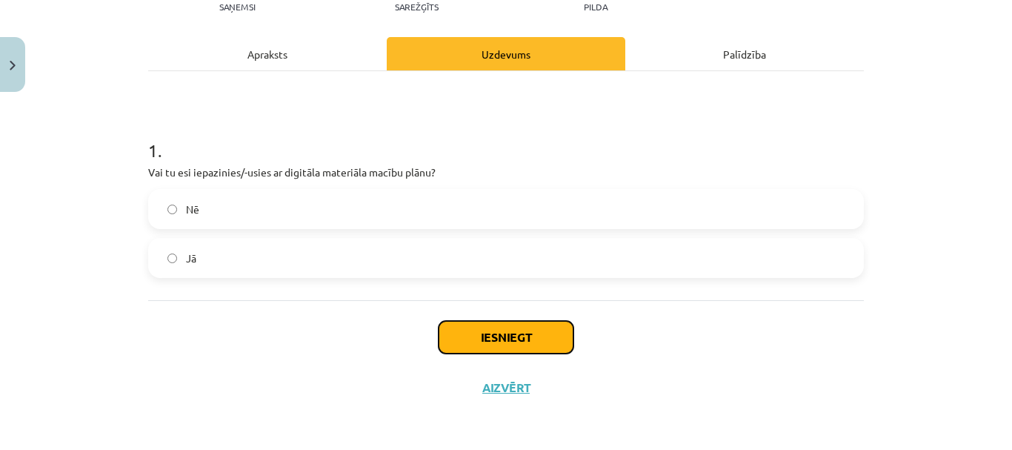
click at [491, 342] on button "Iesniegt" at bounding box center [506, 337] width 135 height 33
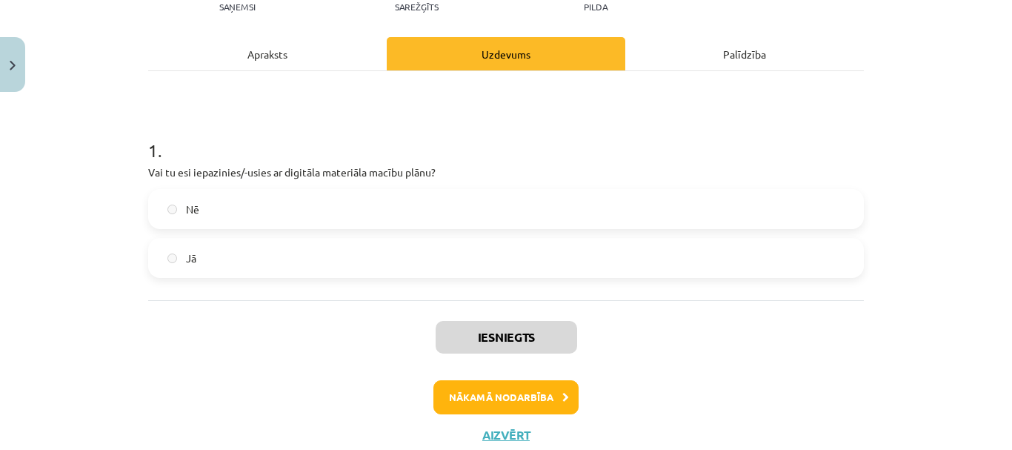
scroll to position [542, 0]
click at [505, 395] on button "Nākamā nodarbība" at bounding box center [506, 397] width 145 height 34
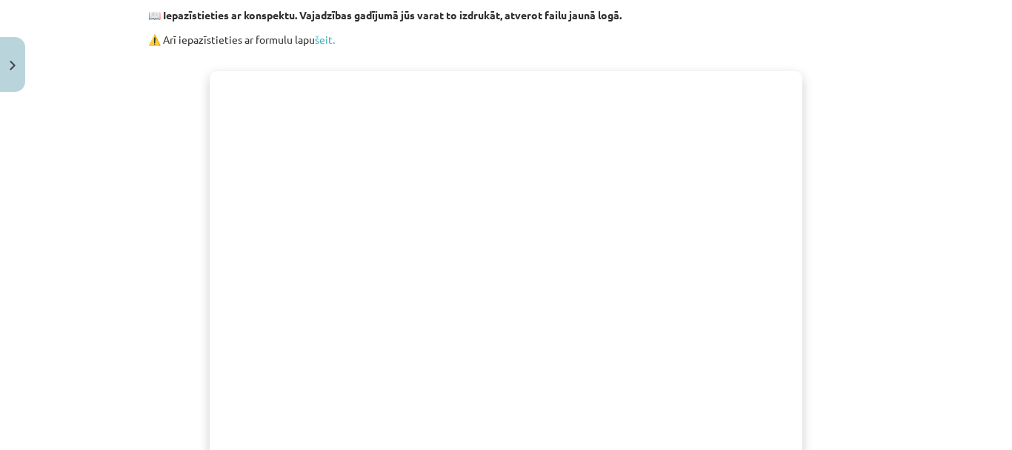
scroll to position [445, 0]
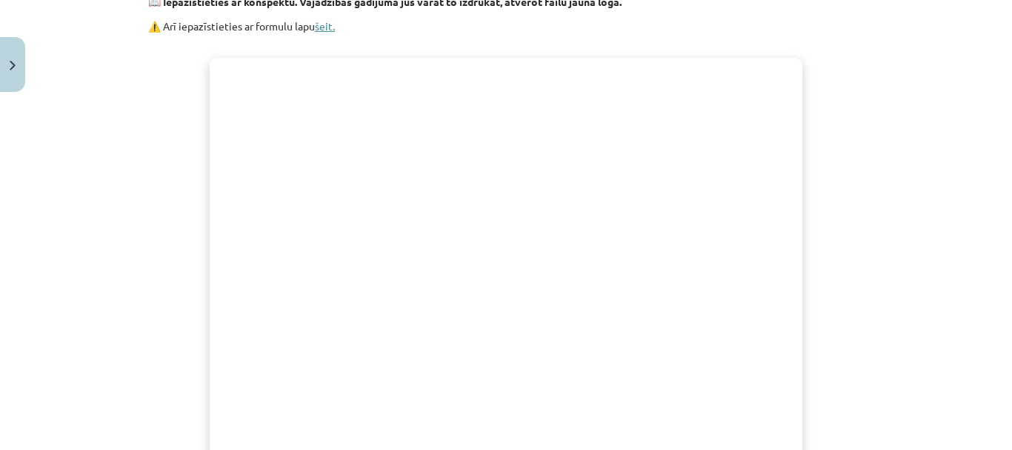
click at [318, 27] on link "šeit." at bounding box center [325, 25] width 20 height 13
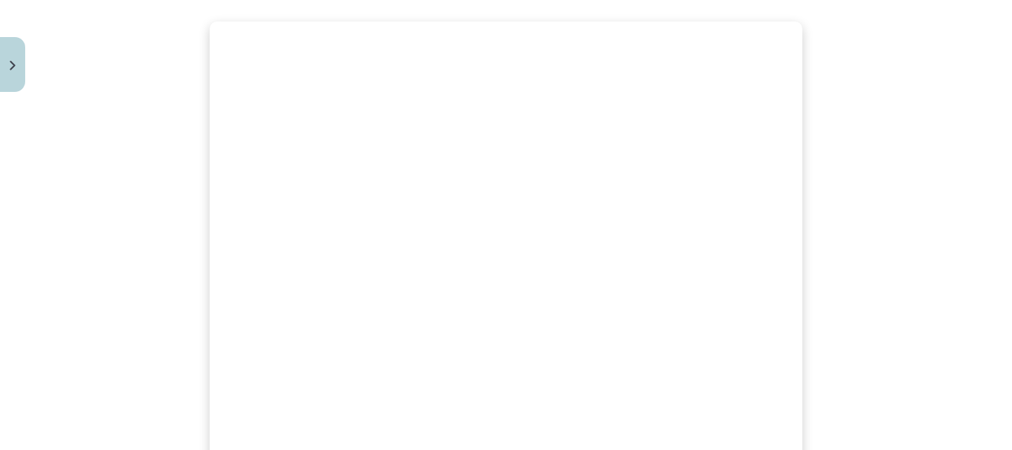
scroll to position [482, 0]
